Goal: Book appointment/travel/reservation

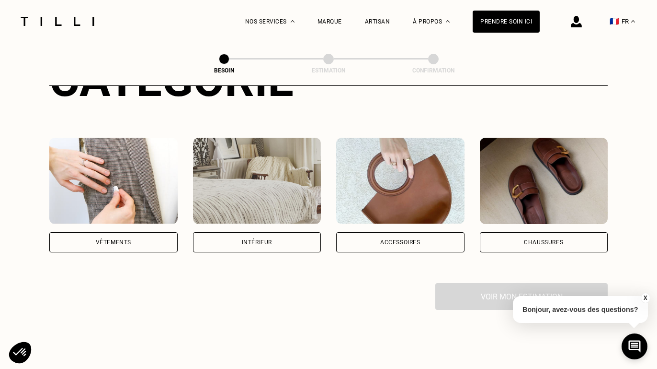
scroll to position [150, 0]
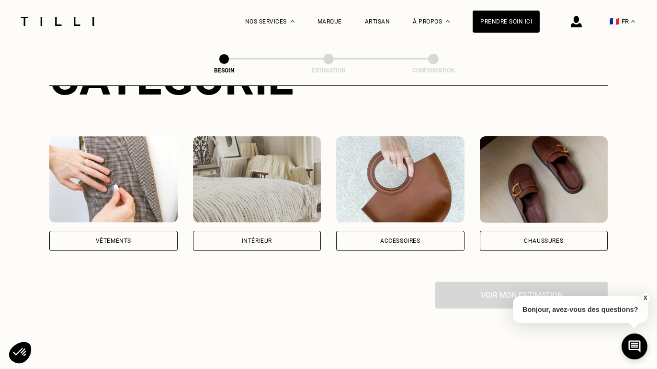
click at [134, 232] on div "Vêtements" at bounding box center [113, 240] width 128 height 20
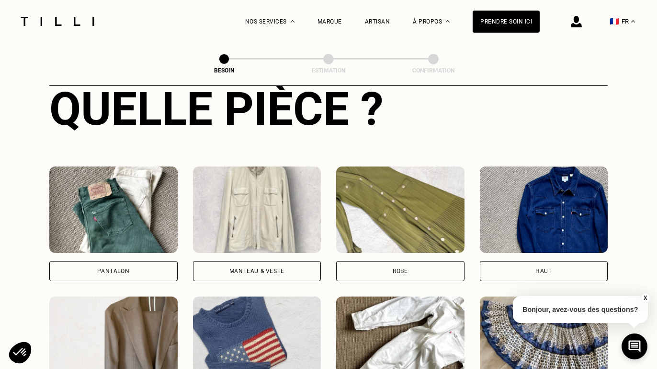
scroll to position [381, 0]
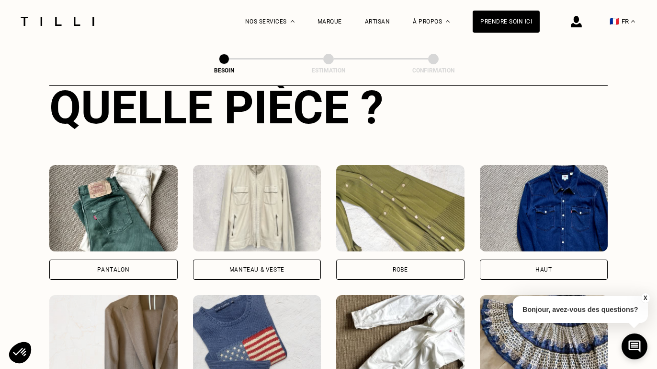
click at [126, 266] on div "Pantalon" at bounding box center [113, 269] width 32 height 6
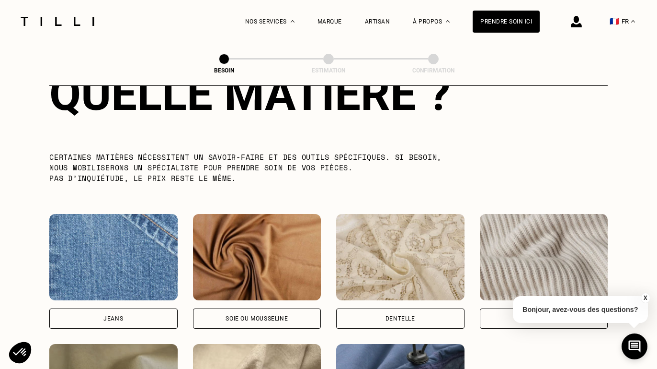
scroll to position [918, 0]
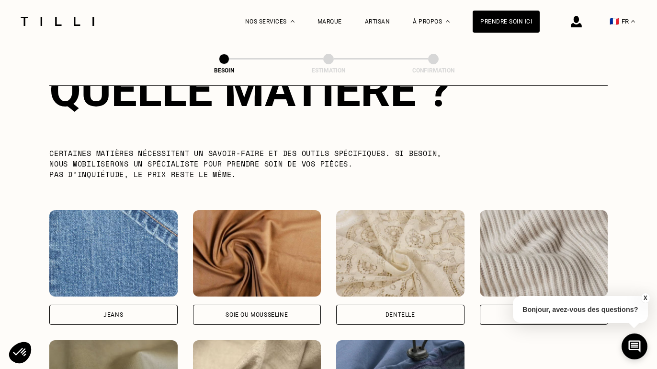
click at [115, 311] on div "Jeans" at bounding box center [114, 314] width 20 height 6
select select "FR"
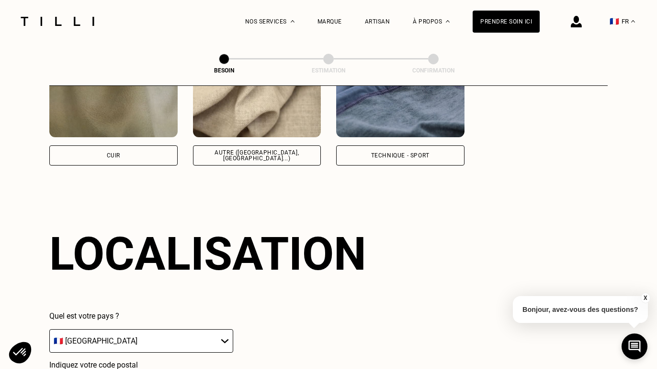
scroll to position [1284, 0]
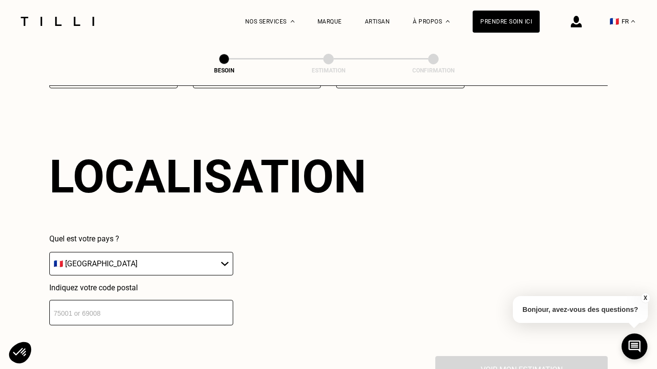
click at [167, 303] on input "number" at bounding box center [141, 312] width 184 height 25
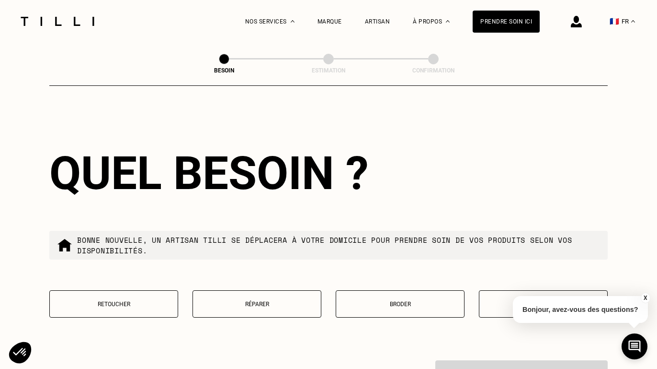
type input "75012"
click at [286, 300] on p "Réparer" at bounding box center [257, 303] width 118 height 7
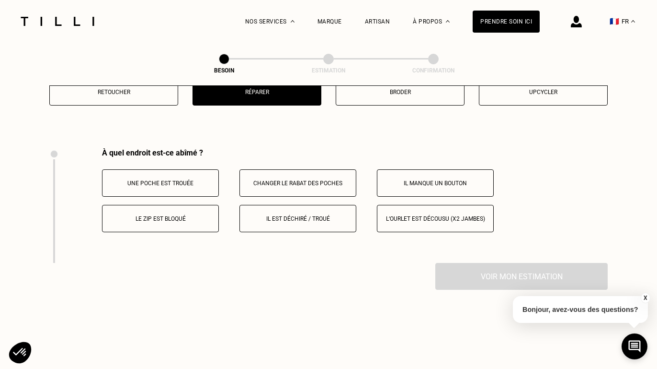
scroll to position [1769, 0]
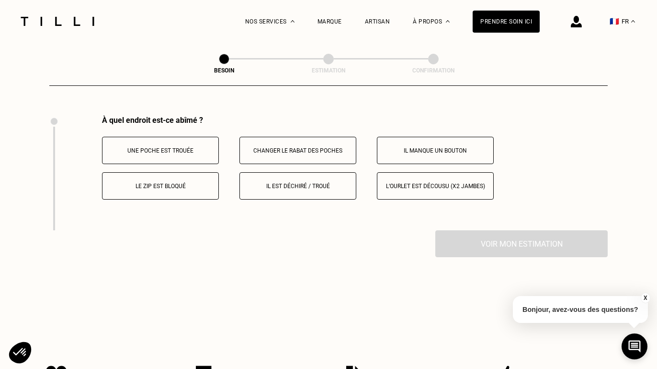
click at [311, 183] on p "Il est déchiré / troué" at bounding box center [298, 186] width 106 height 7
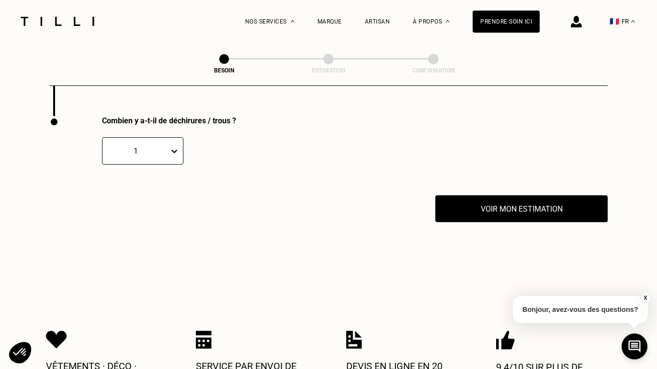
scroll to position [1883, 0]
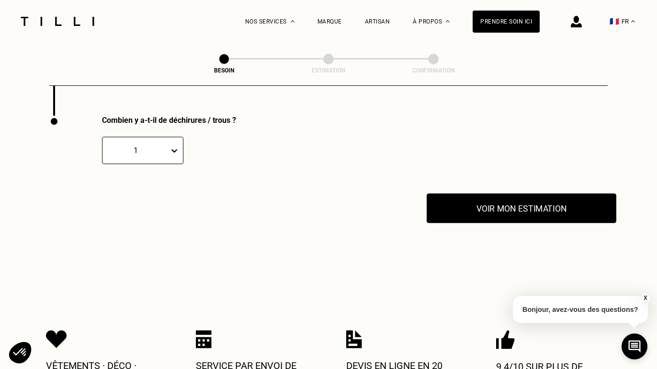
click at [516, 203] on button "Voir mon estimation" at bounding box center [522, 208] width 190 height 30
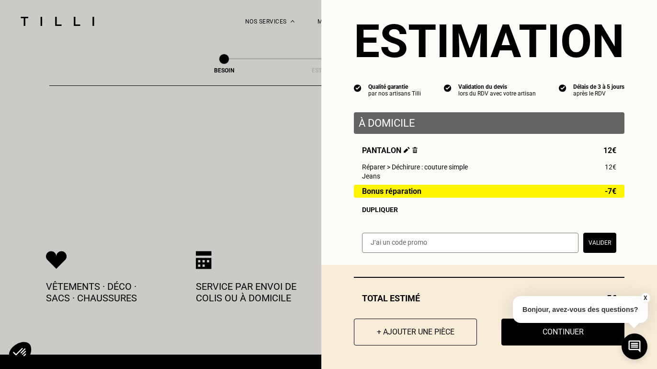
scroll to position [1964, 0]
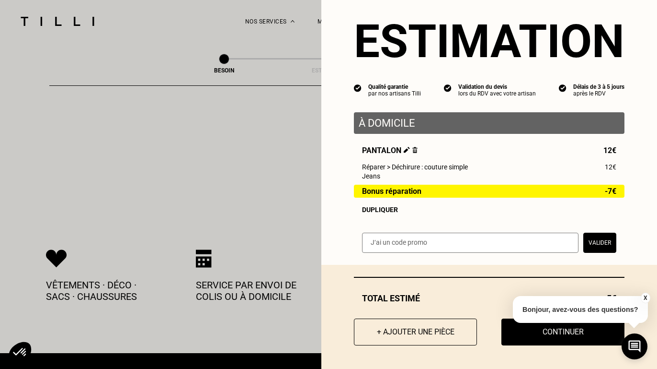
click at [646, 298] on button "X" at bounding box center [646, 297] width 10 height 11
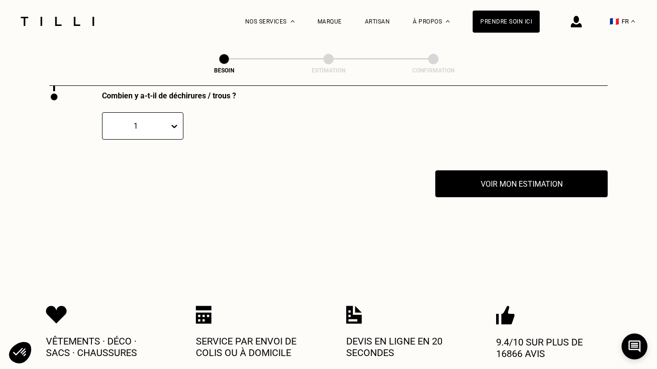
scroll to position [1903, 0]
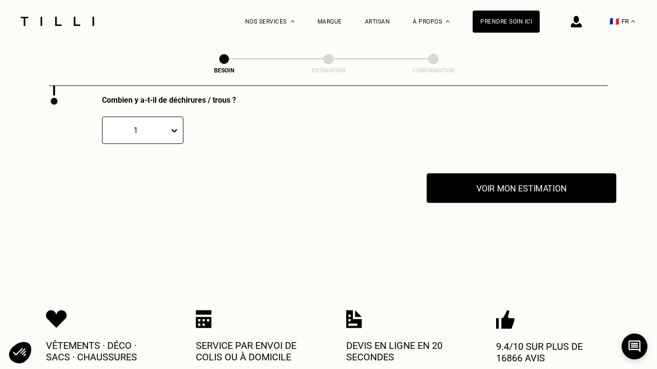
click at [531, 184] on button "Voir mon estimation" at bounding box center [522, 188] width 190 height 30
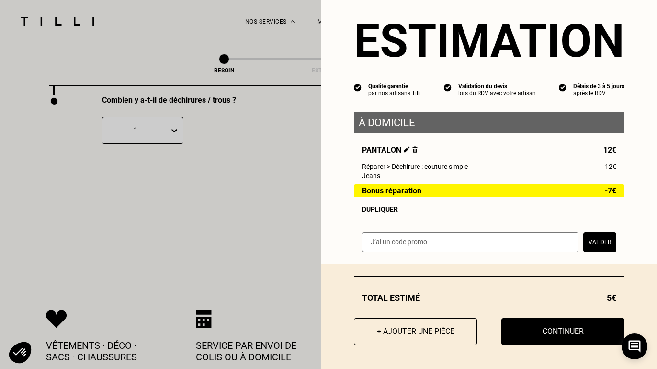
scroll to position [16, 0]
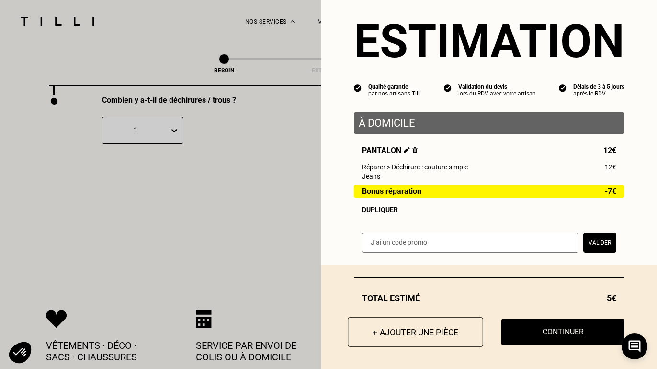
click at [414, 330] on button "+ Ajouter une pièce" at bounding box center [416, 332] width 136 height 30
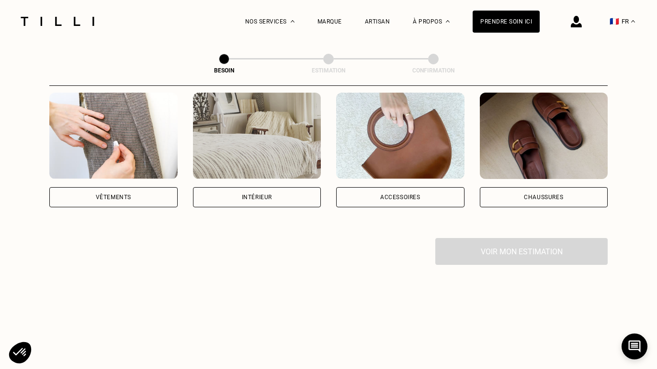
scroll to position [196, 0]
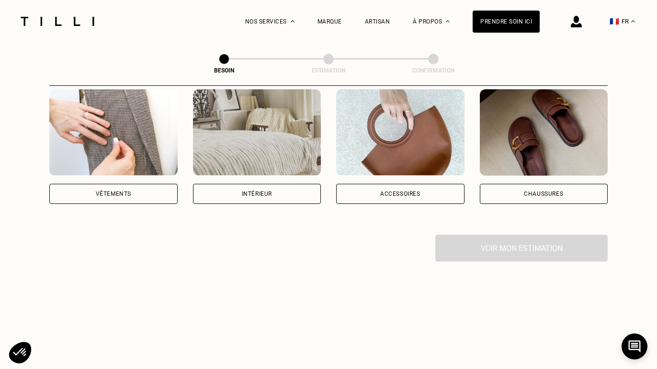
click at [134, 184] on div "Vêtements" at bounding box center [113, 194] width 128 height 20
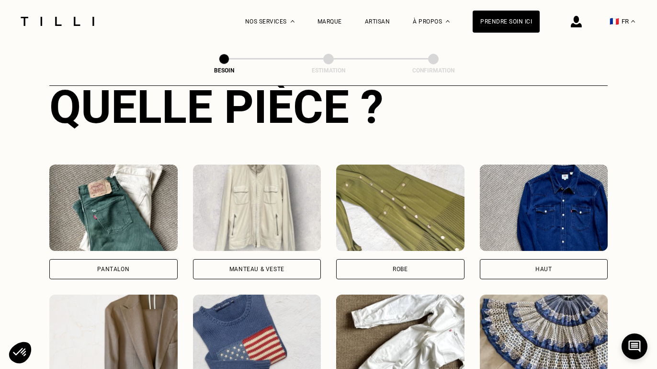
scroll to position [384, 0]
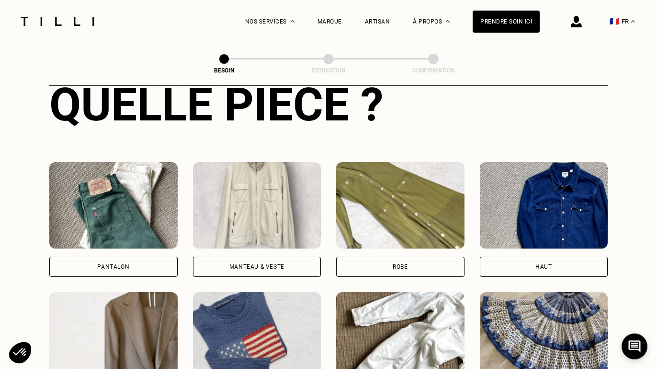
click at [133, 256] on div "Pantalon" at bounding box center [113, 266] width 128 height 20
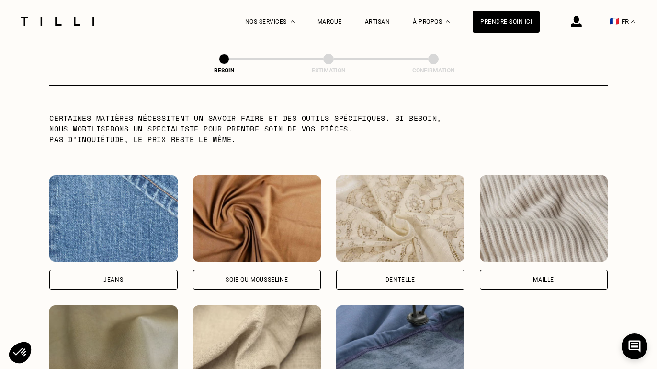
scroll to position [957, 0]
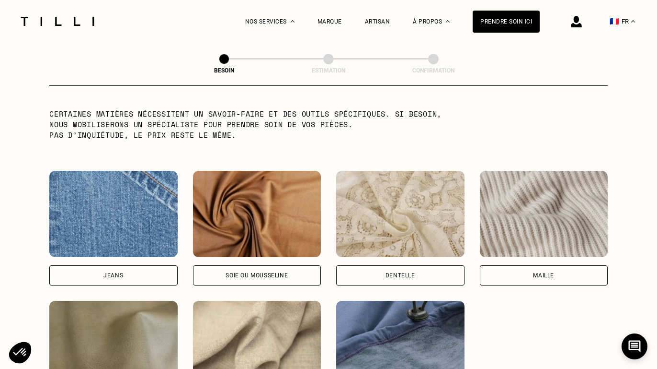
click at [124, 265] on div "Jeans" at bounding box center [113, 275] width 128 height 20
select select "FR"
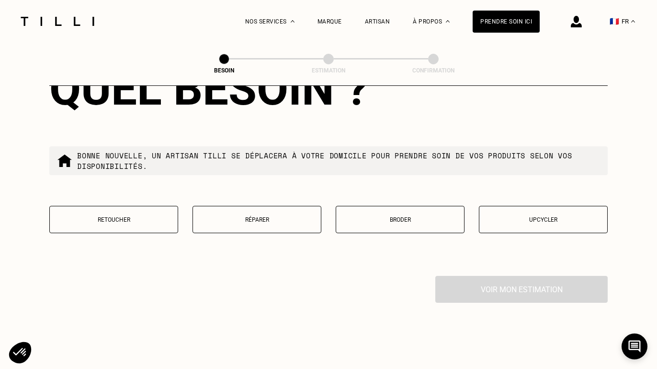
scroll to position [1610, 0]
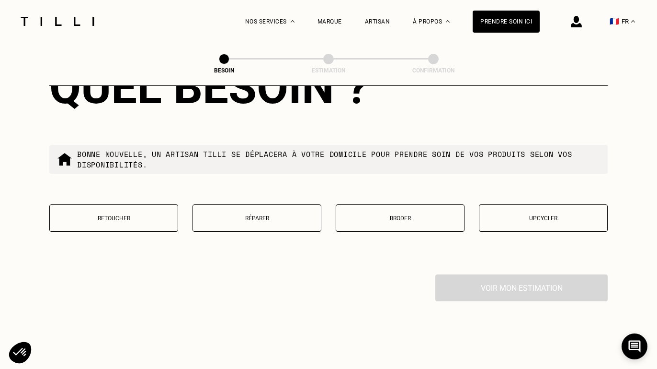
click at [277, 215] on p "Réparer" at bounding box center [257, 218] width 118 height 7
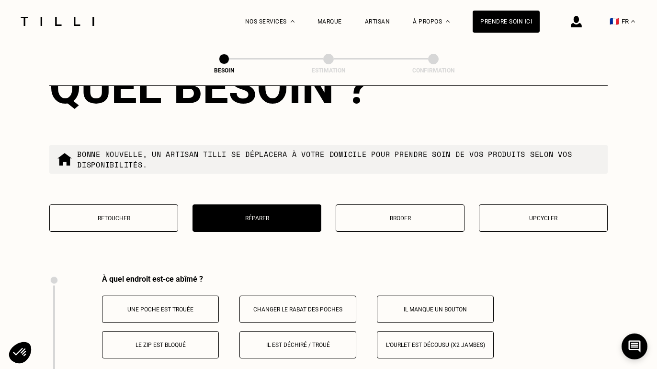
scroll to position [1769, 0]
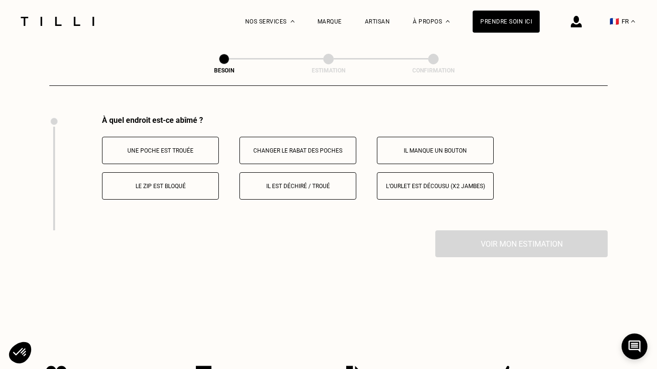
click at [300, 183] on p "Il est déchiré / troué" at bounding box center [298, 186] width 106 height 7
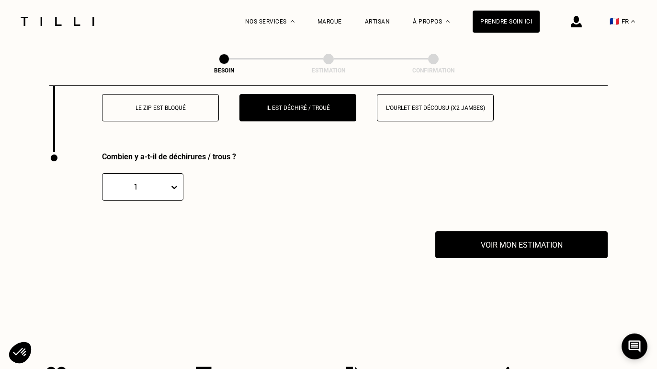
scroll to position [1883, 0]
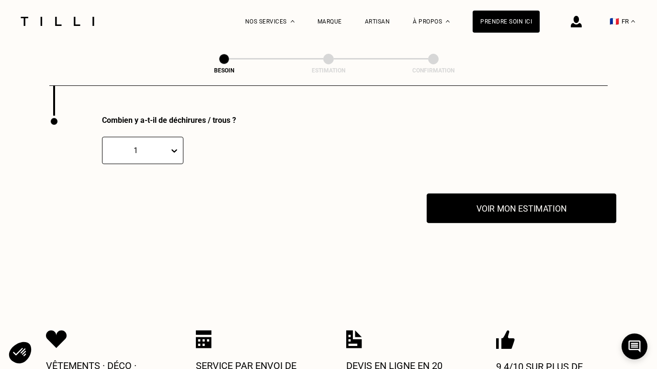
click at [553, 196] on button "Voir mon estimation" at bounding box center [522, 208] width 190 height 30
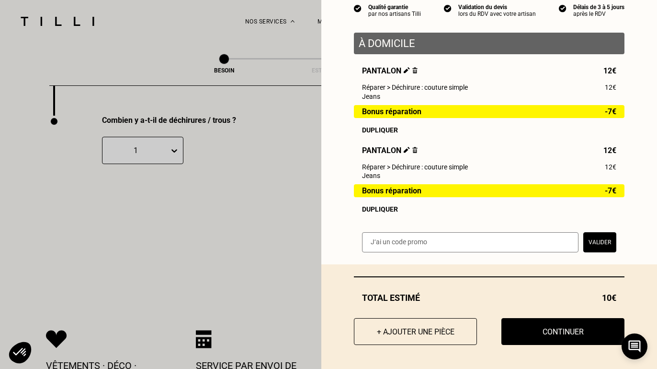
scroll to position [95, 0]
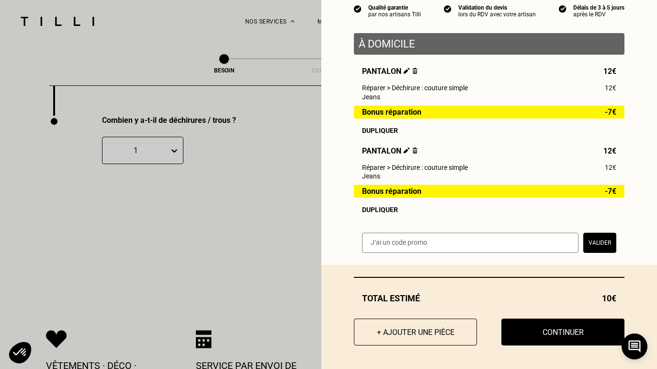
click at [386, 130] on div "Dupliquer" at bounding box center [489, 131] width 254 height 8
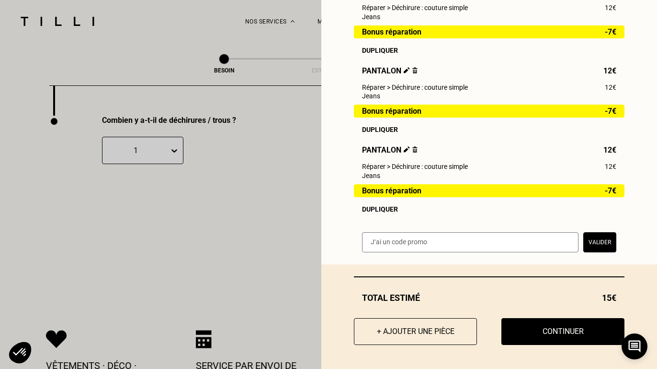
scroll to position [175, 0]
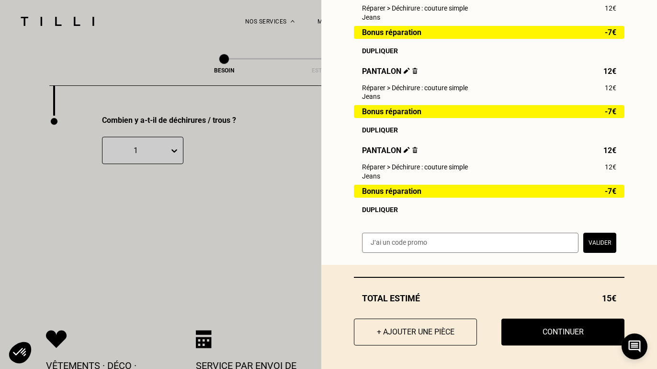
click at [380, 210] on div "Dupliquer" at bounding box center [489, 210] width 254 height 8
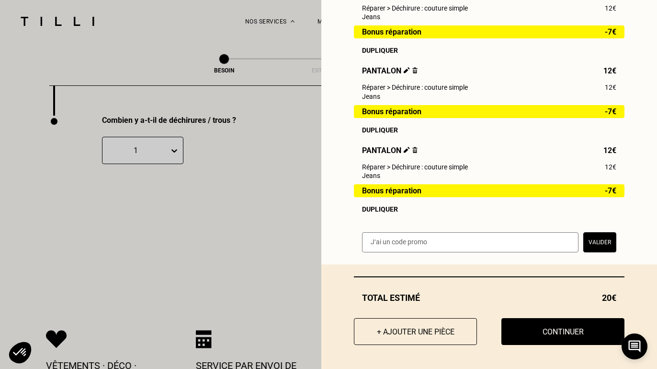
scroll to position [254, 0]
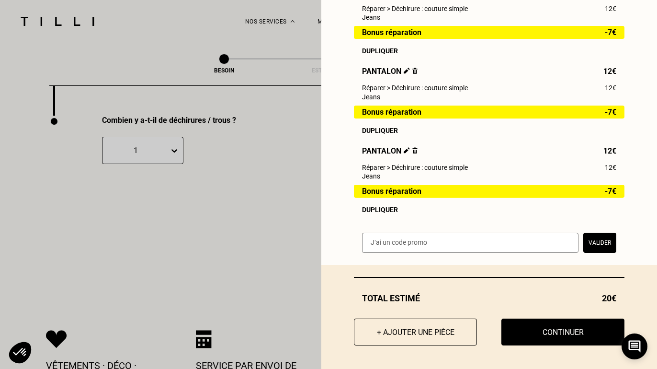
click at [383, 207] on div "Dupliquer" at bounding box center [489, 210] width 254 height 8
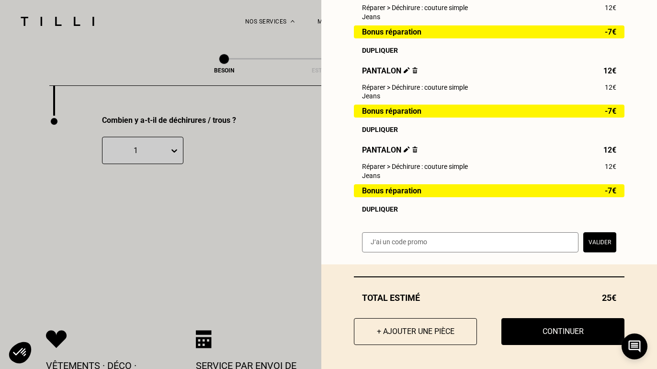
scroll to position [334, 0]
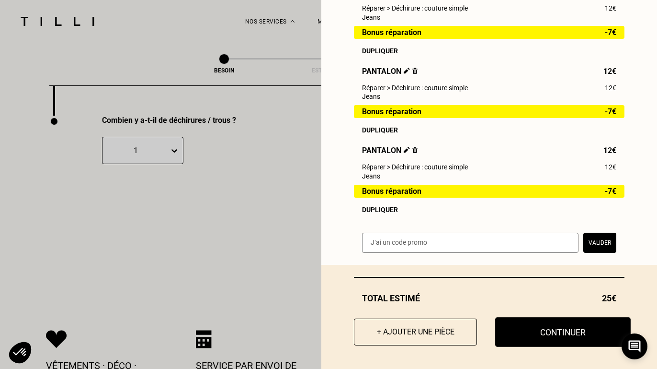
click at [573, 329] on button "Continuer" at bounding box center [563, 332] width 136 height 30
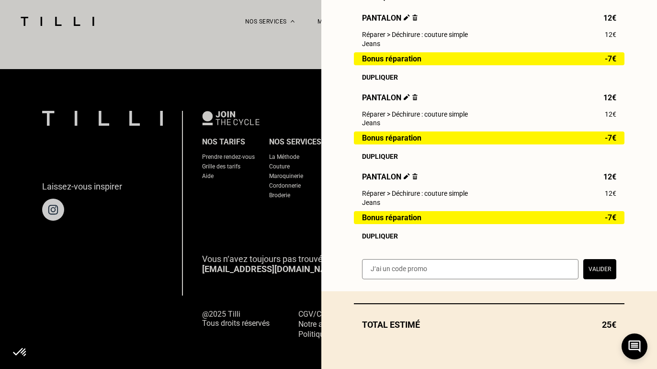
scroll to position [307, 0]
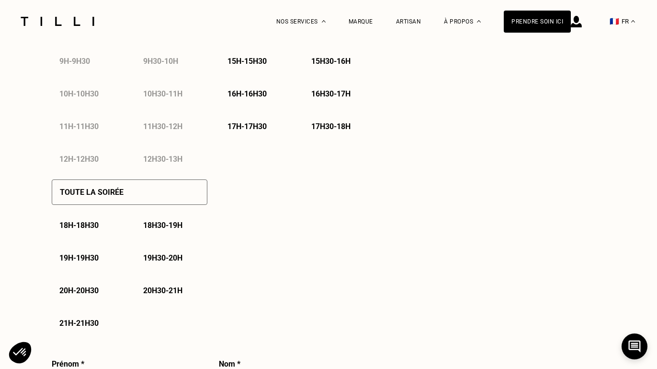
select select "FR"
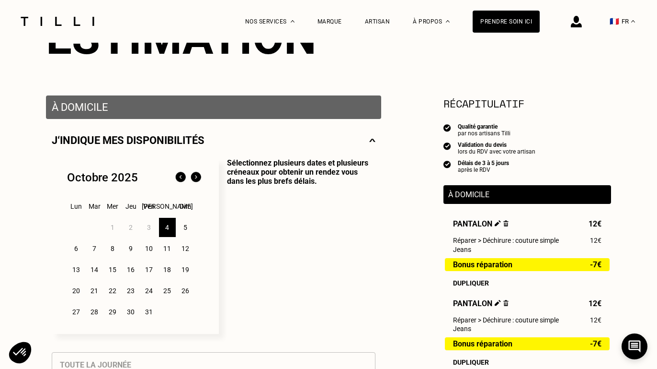
scroll to position [144, 0]
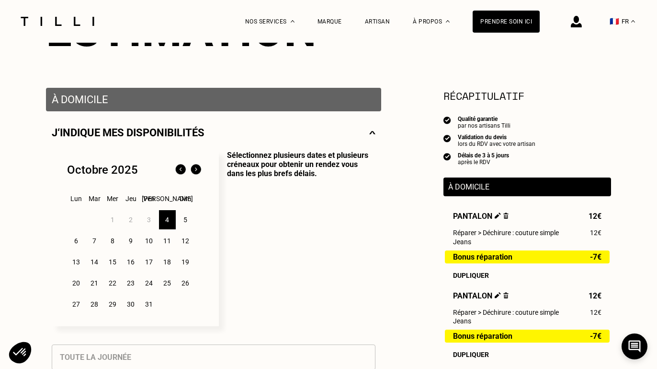
click at [168, 219] on div "4" at bounding box center [167, 219] width 17 height 19
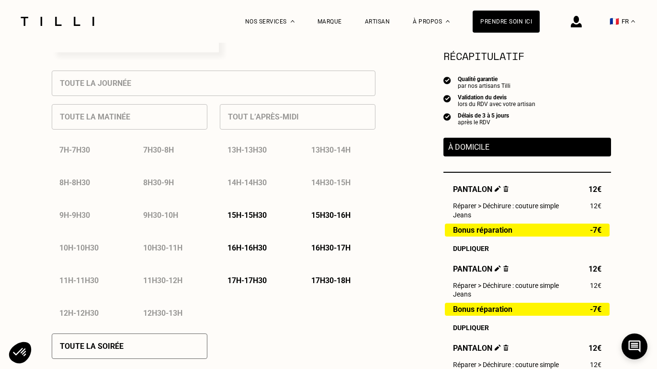
scroll to position [419, 0]
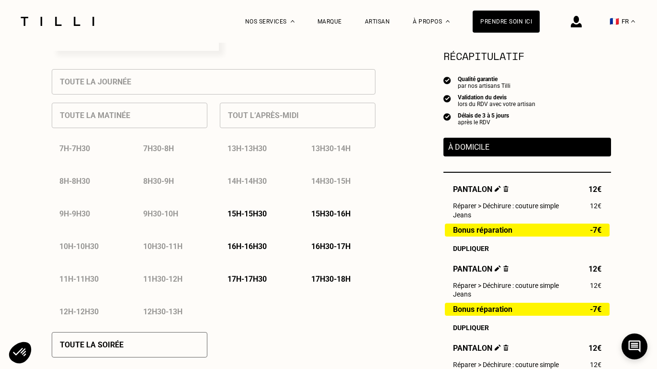
click at [248, 215] on p "15h - 15h30" at bounding box center [247, 213] width 39 height 9
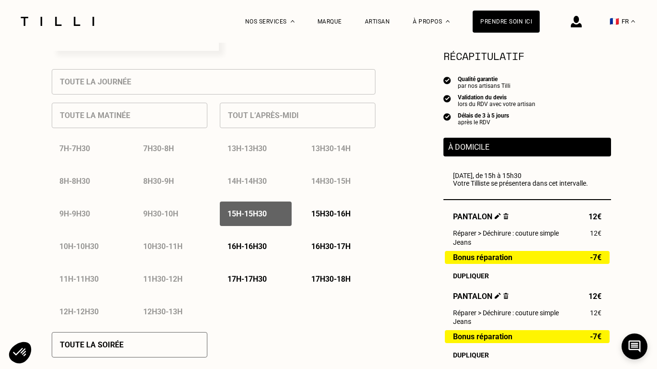
click at [336, 247] on p "16h30 - 17h" at bounding box center [330, 246] width 39 height 9
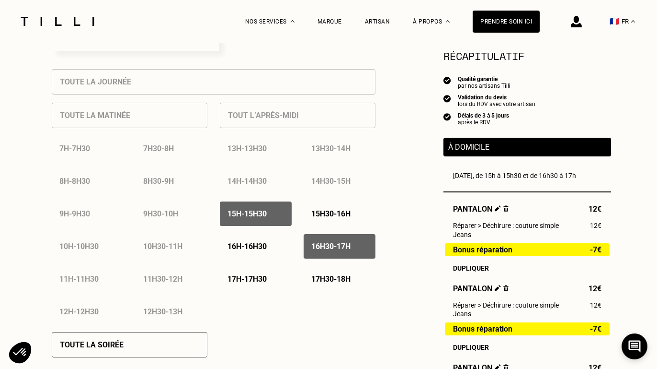
click at [260, 208] on div "15h - 15h30" at bounding box center [256, 213] width 72 height 24
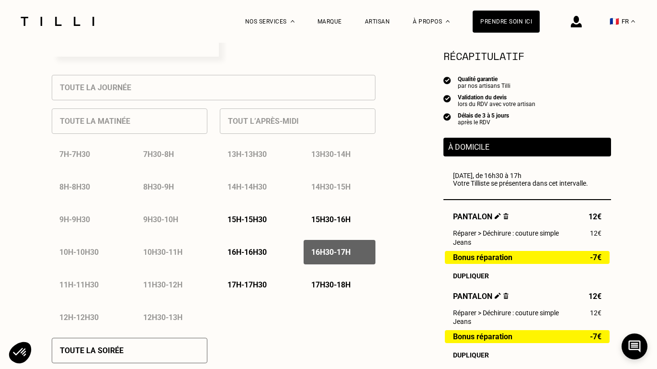
scroll to position [366, 0]
